Goal: Task Accomplishment & Management: Manage account settings

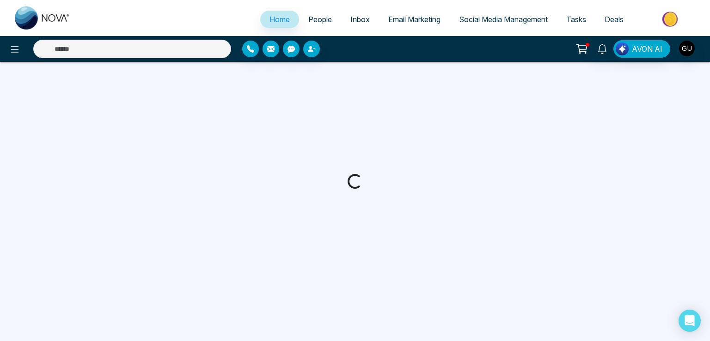
select select "*"
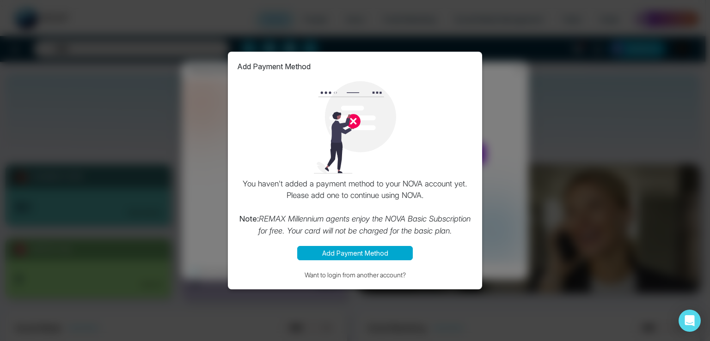
click at [502, 146] on div "Add Payment Method You haven't added a payment method to your NOVA account yet.…" at bounding box center [355, 170] width 710 height 341
click at [392, 250] on button "Add Payment Method" at bounding box center [355, 253] width 116 height 14
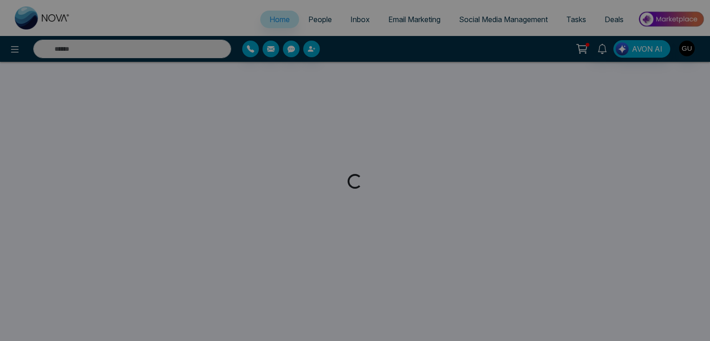
select select "*"
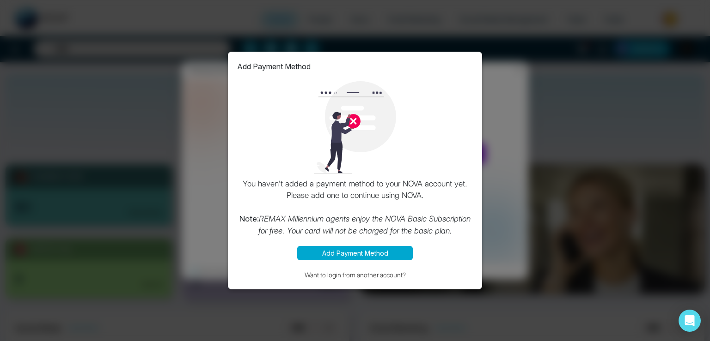
click at [577, 196] on div "Add Payment Method You haven't added a payment method to your NOVA account yet.…" at bounding box center [355, 170] width 710 height 341
